Goal: Transaction & Acquisition: Purchase product/service

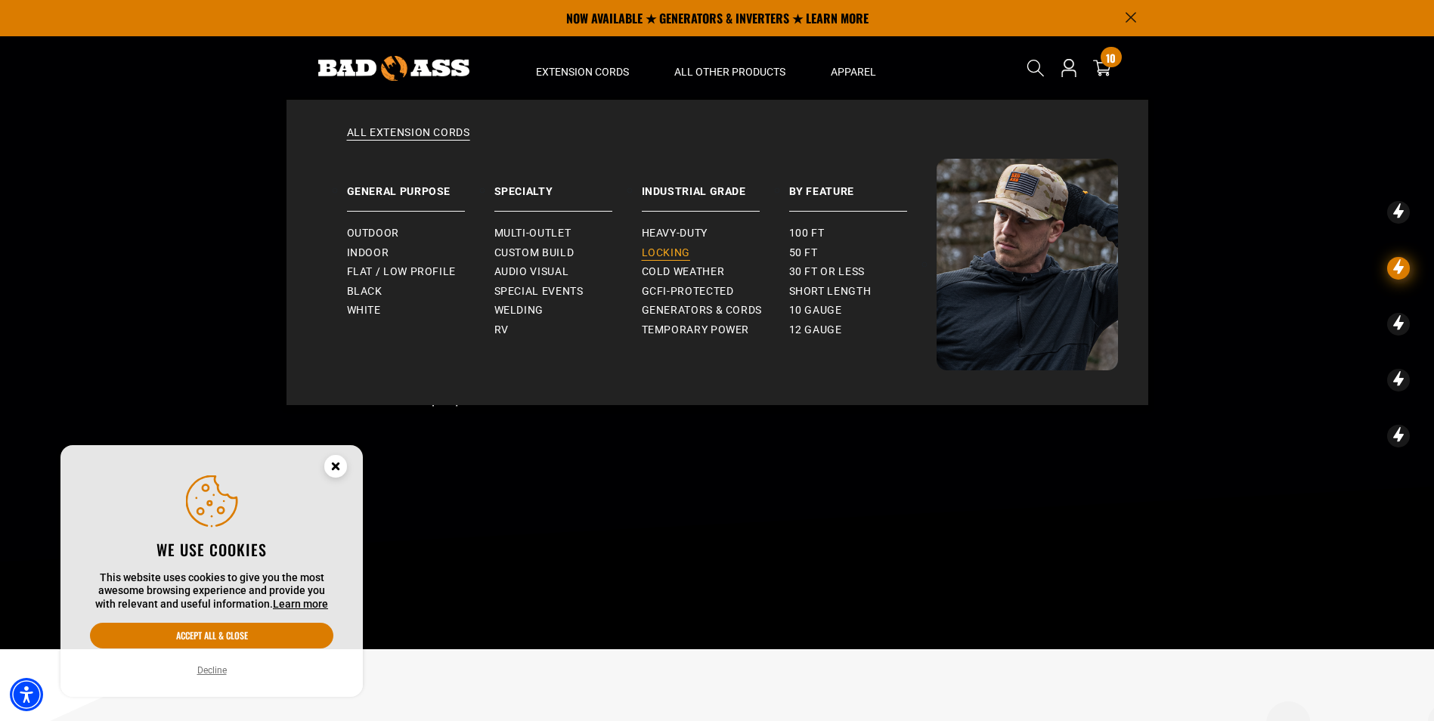
click at [683, 254] on span "Locking" at bounding box center [666, 253] width 48 height 14
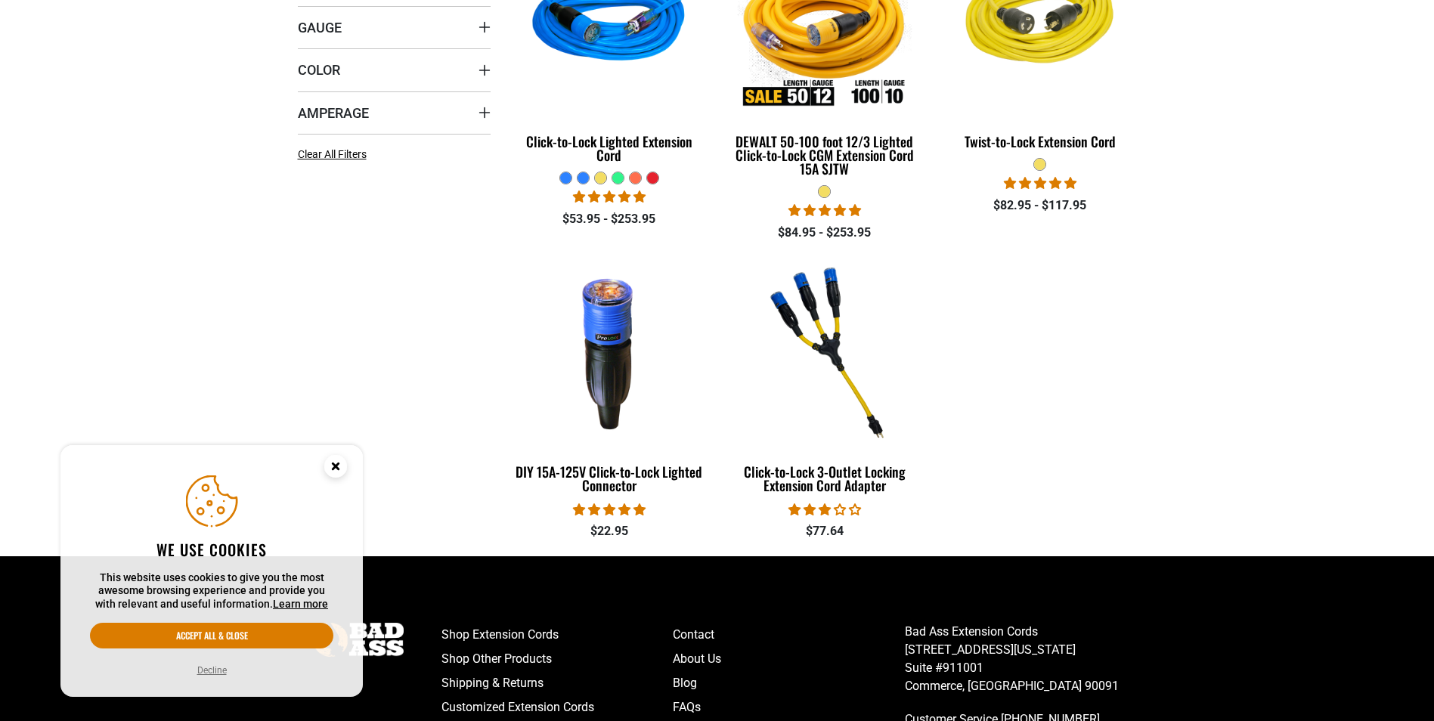
scroll to position [529, 0]
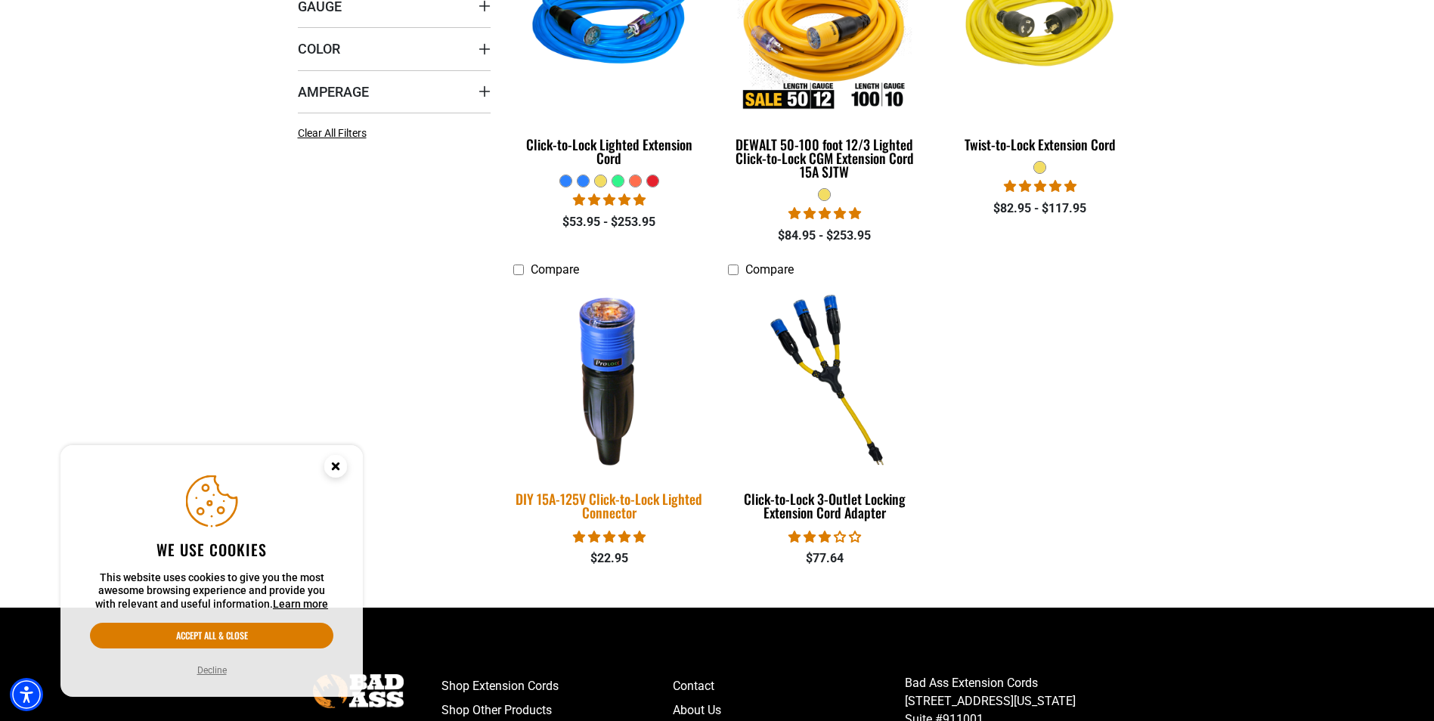
click at [568, 513] on div "DIY 15A-125V Click-to-Lock Lighted Connector" at bounding box center [609, 505] width 193 height 27
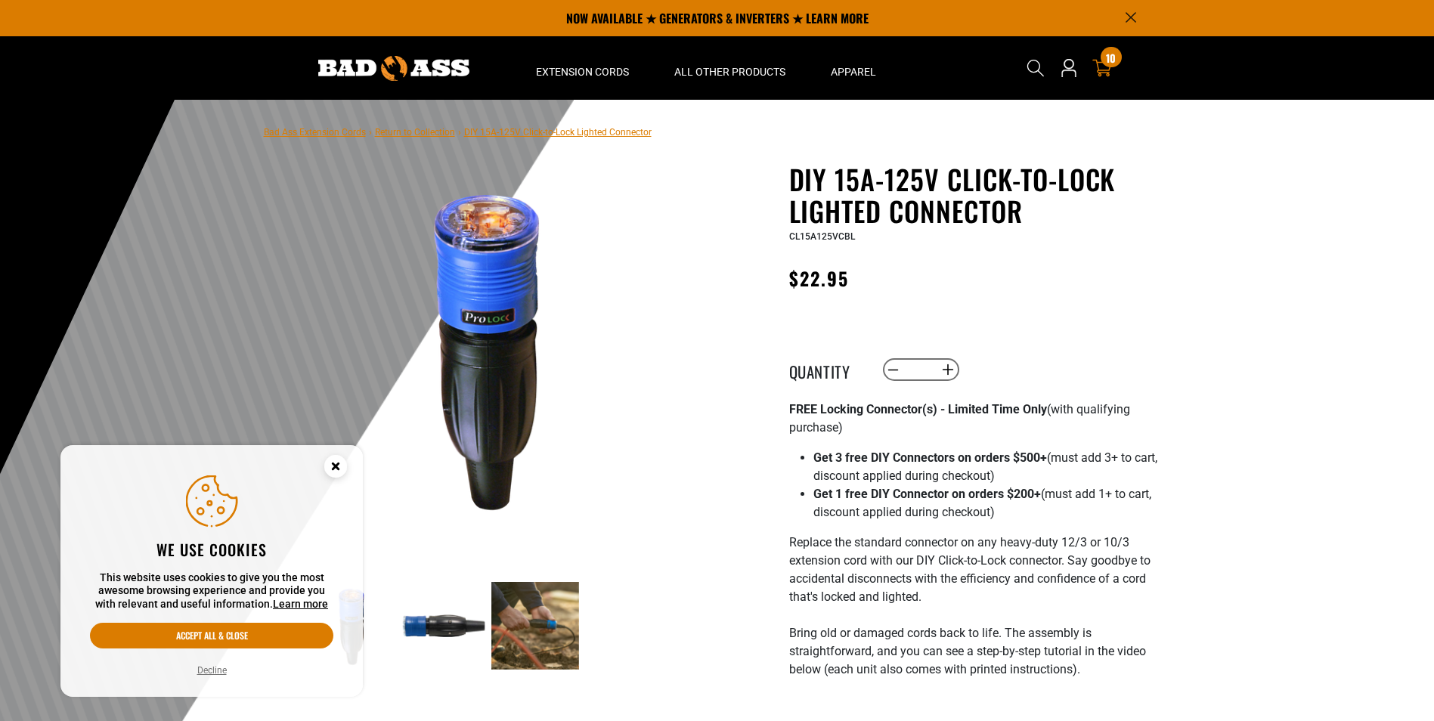
click at [1099, 72] on icon at bounding box center [1102, 68] width 20 height 17
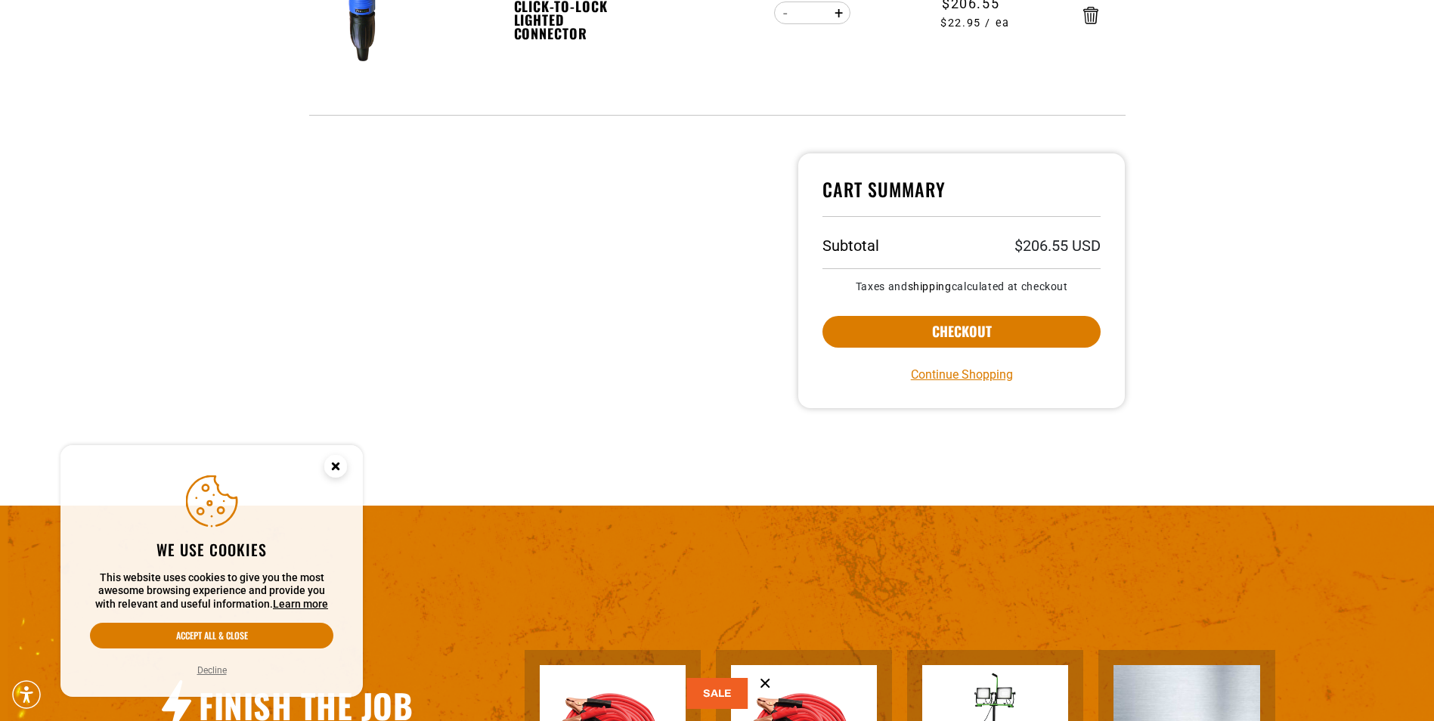
scroll to position [605, 0]
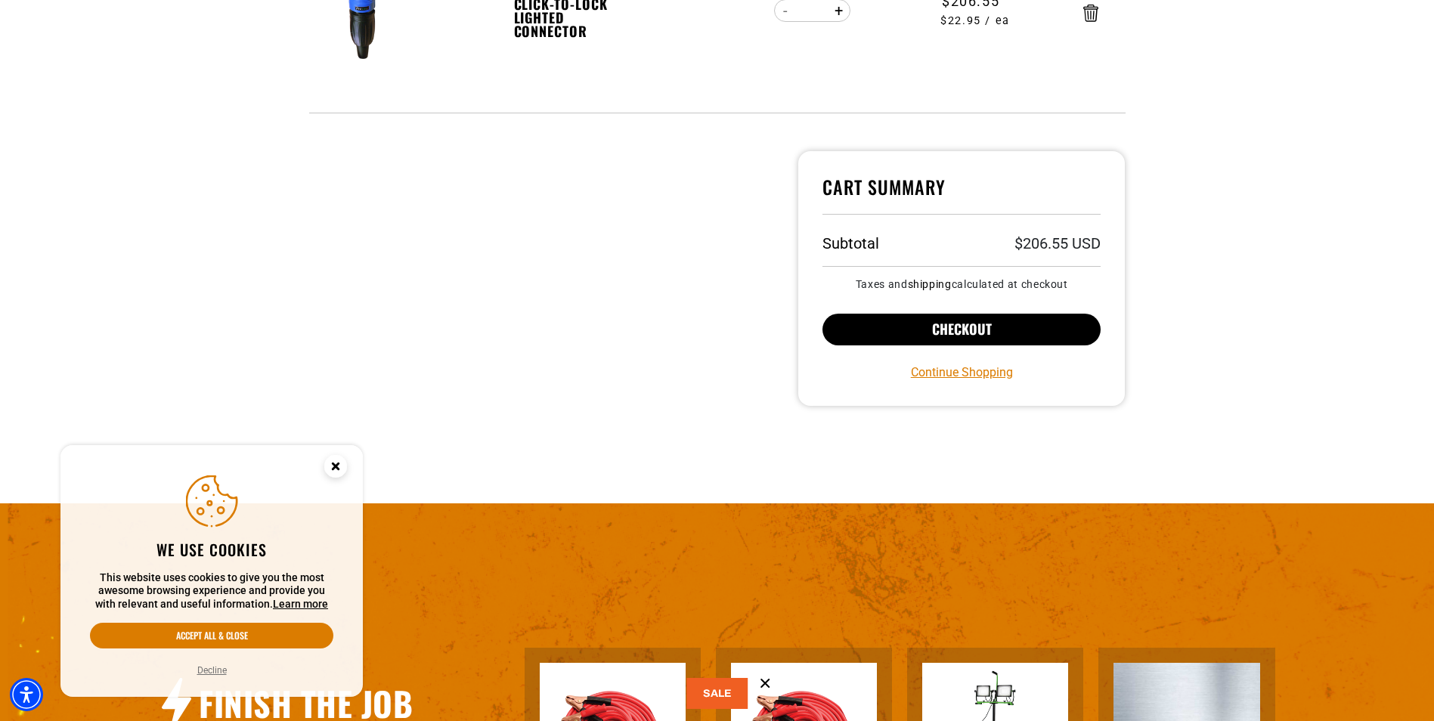
click at [900, 326] on button "Checkout" at bounding box center [962, 330] width 279 height 32
